Goal: Task Accomplishment & Management: Use online tool/utility

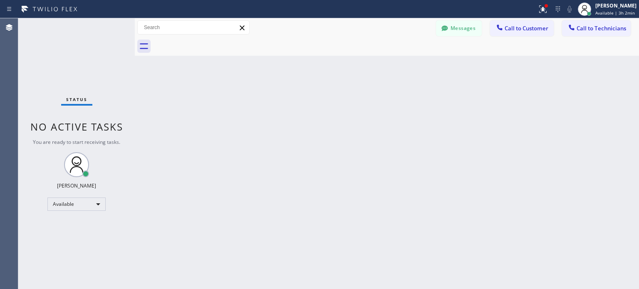
click at [554, 12] on icon at bounding box center [558, 9] width 10 height 10
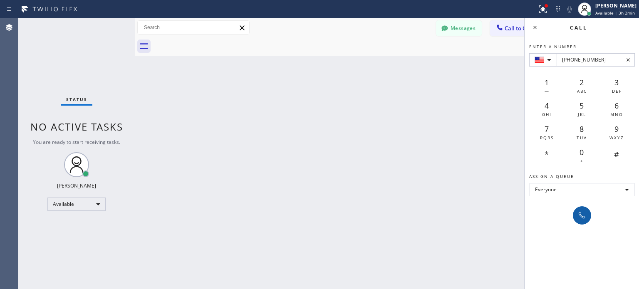
type input "[PHONE_NUMBER]"
click at [580, 212] on icon at bounding box center [582, 215] width 7 height 7
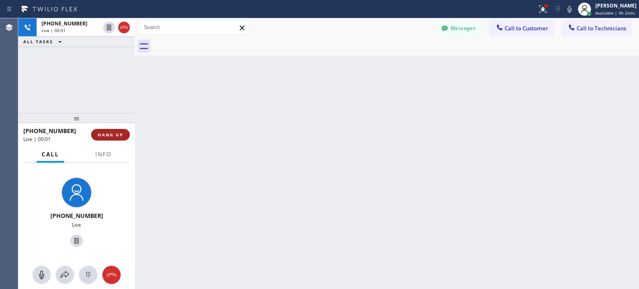
click at [123, 133] on button "HANG UP" at bounding box center [110, 135] width 39 height 12
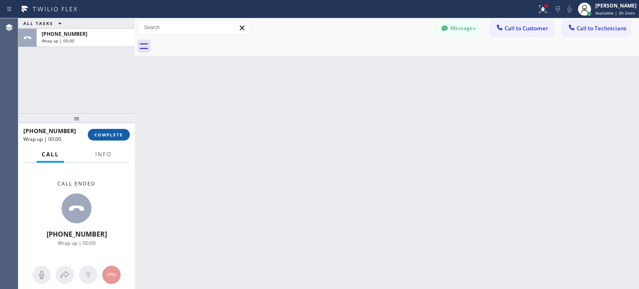
click at [120, 132] on span "COMPLETE" at bounding box center [108, 135] width 29 height 6
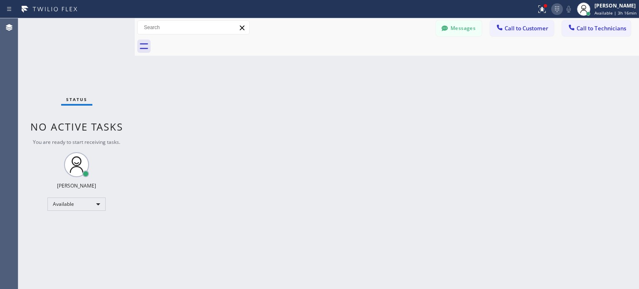
click at [553, 8] on icon at bounding box center [557, 9] width 10 height 10
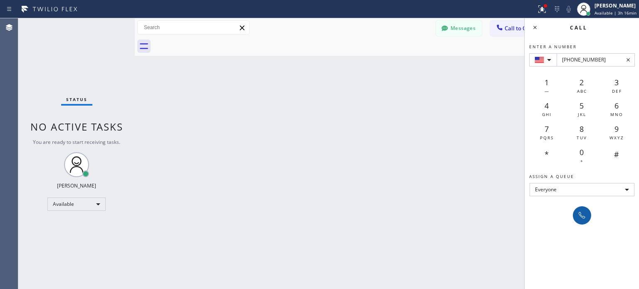
type input "[PHONE_NUMBER]"
click at [582, 220] on icon at bounding box center [582, 216] width 10 height 10
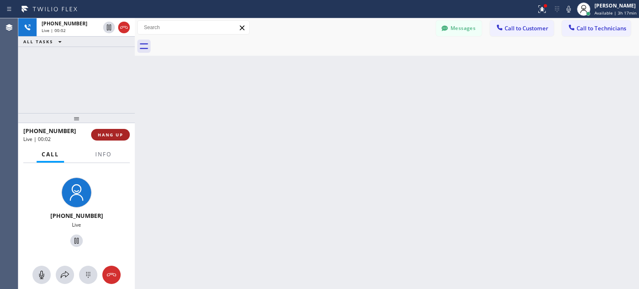
click at [117, 136] on span "HANG UP" at bounding box center [110, 135] width 25 height 6
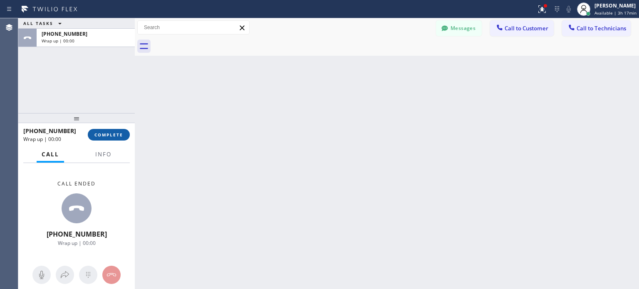
click at [122, 137] on span "COMPLETE" at bounding box center [108, 135] width 29 height 6
